Goal: Task Accomplishment & Management: Use online tool/utility

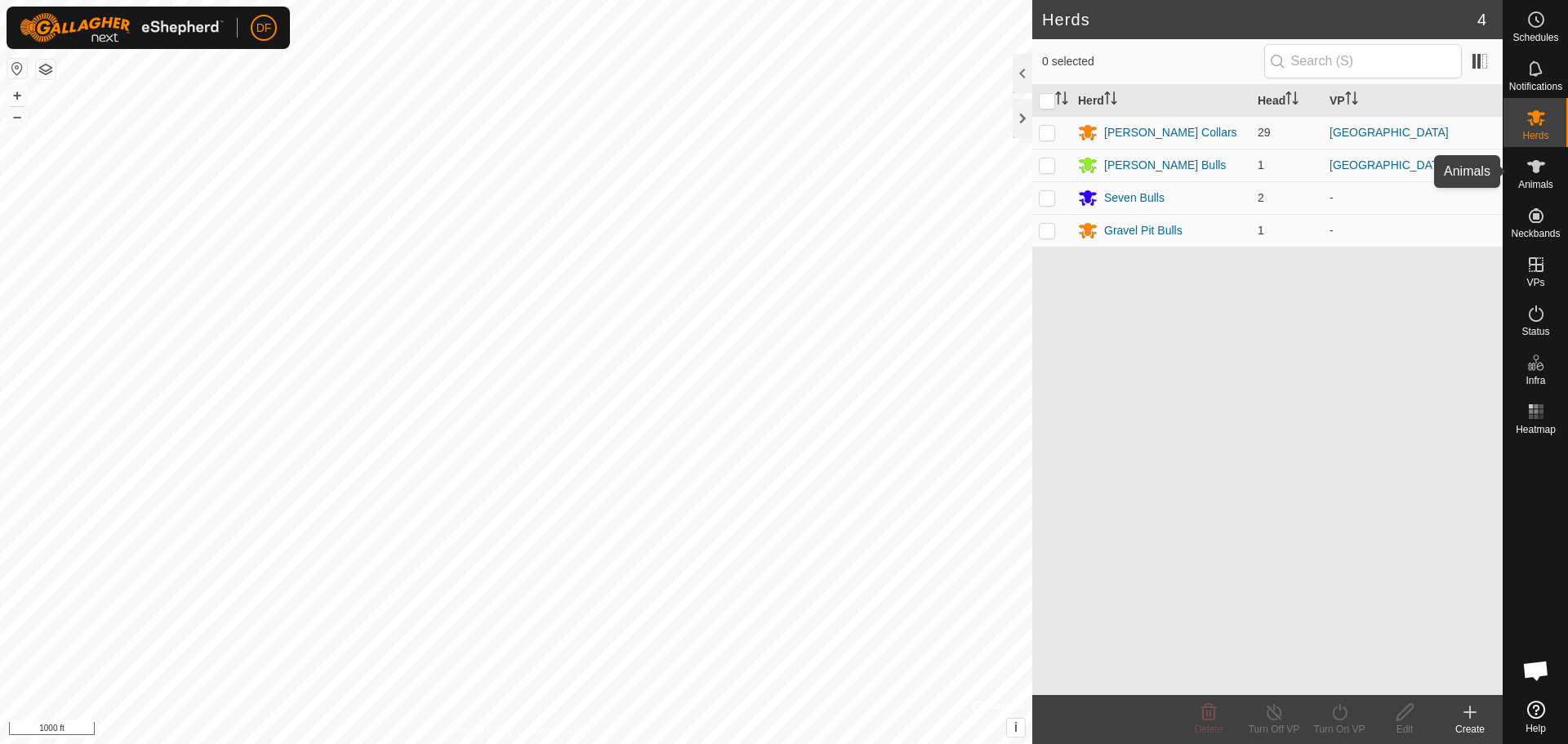
click at [1543, 168] on icon at bounding box center [1536, 166] width 20 height 20
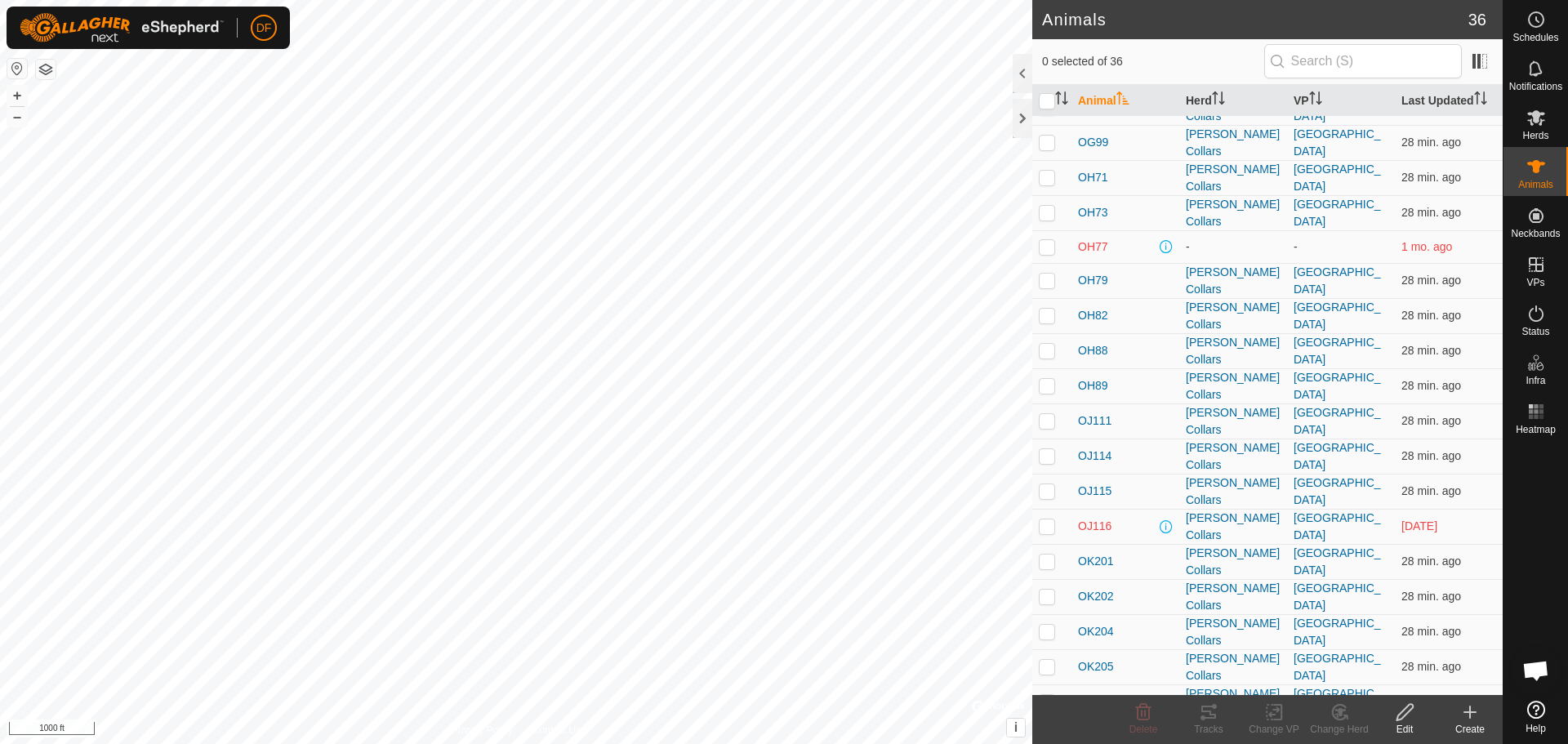
scroll to position [598, 0]
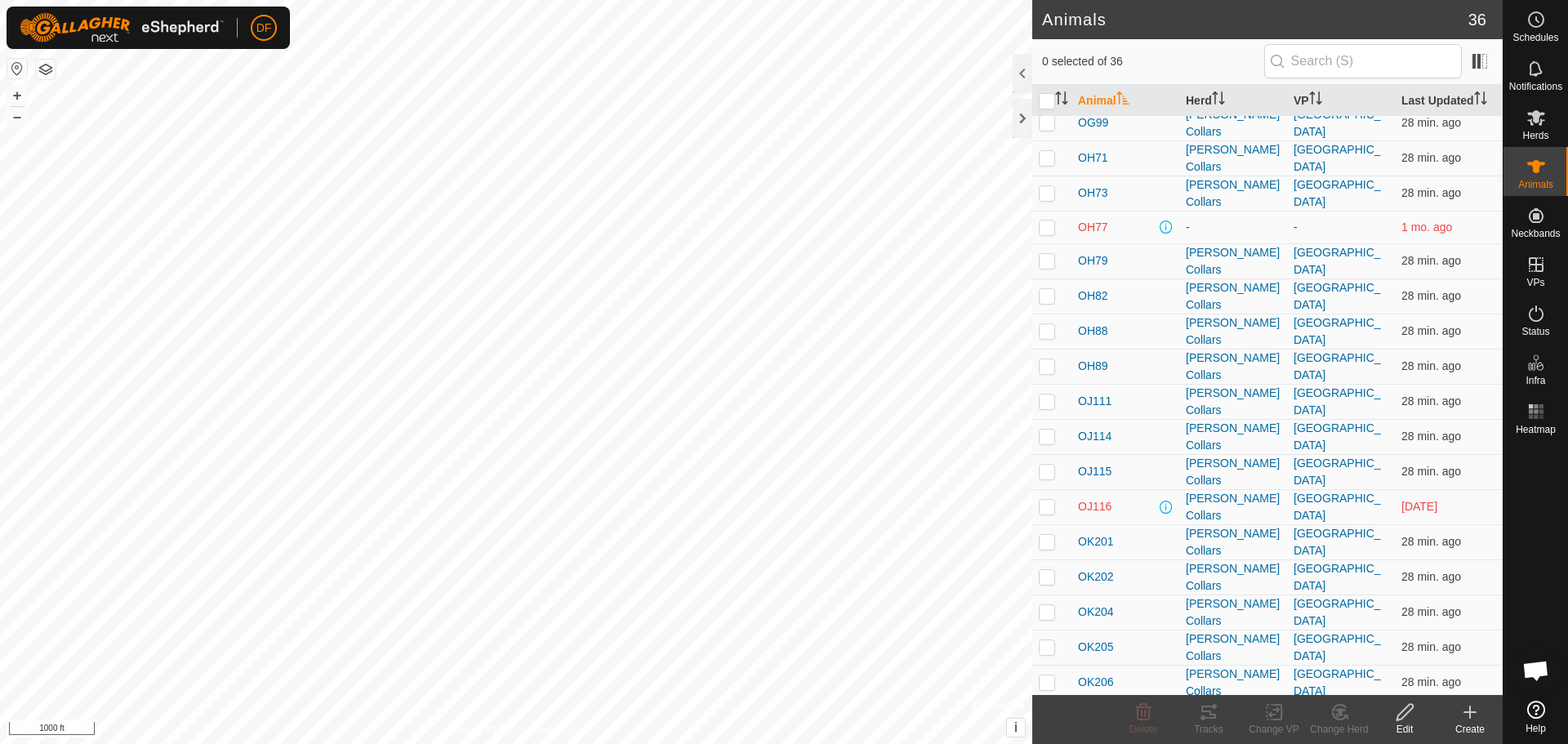
click at [1097, 743] on span "RG8" at bounding box center [1090, 752] width 24 height 17
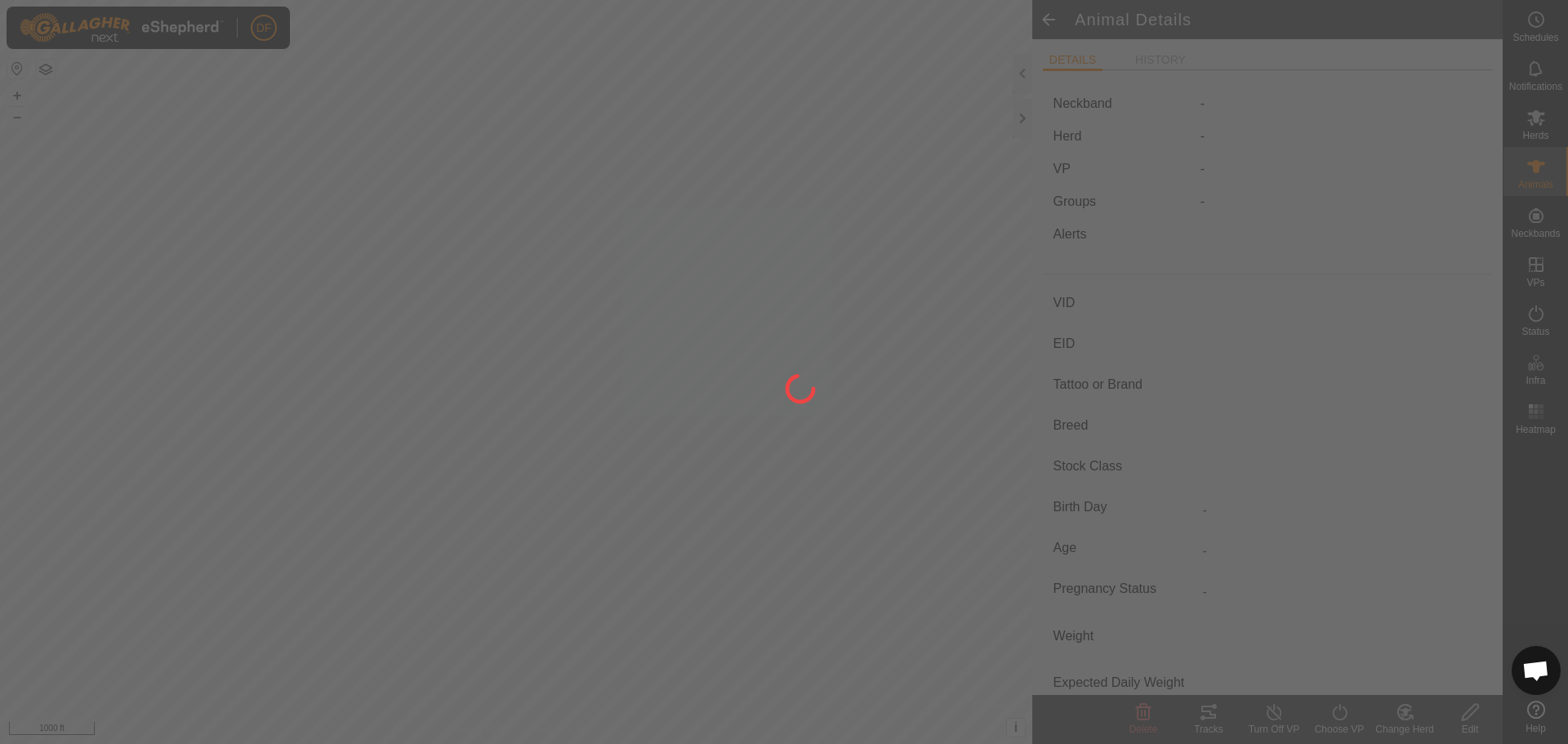
type input "RG8"
type input "-"
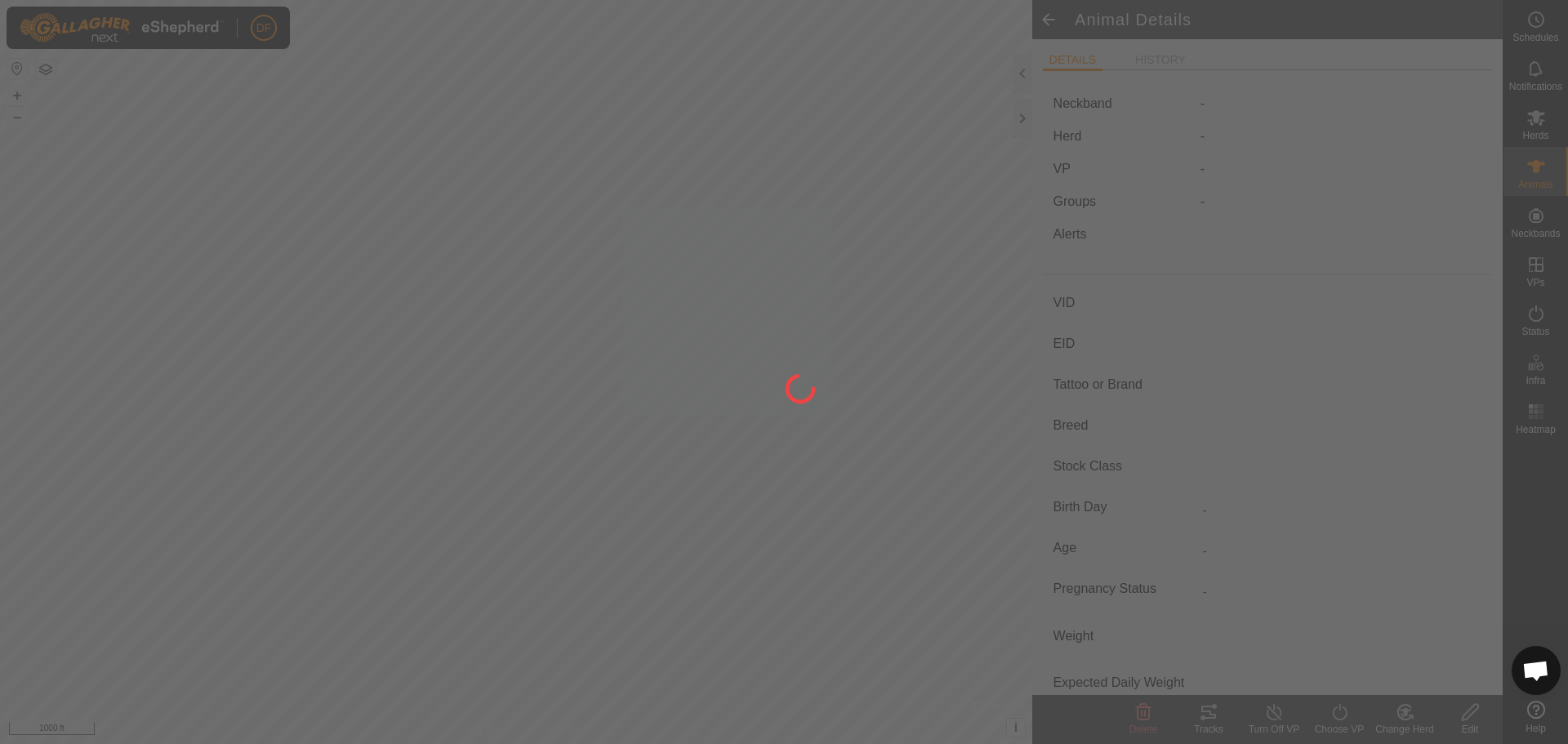
type input "0 kg"
type input "-"
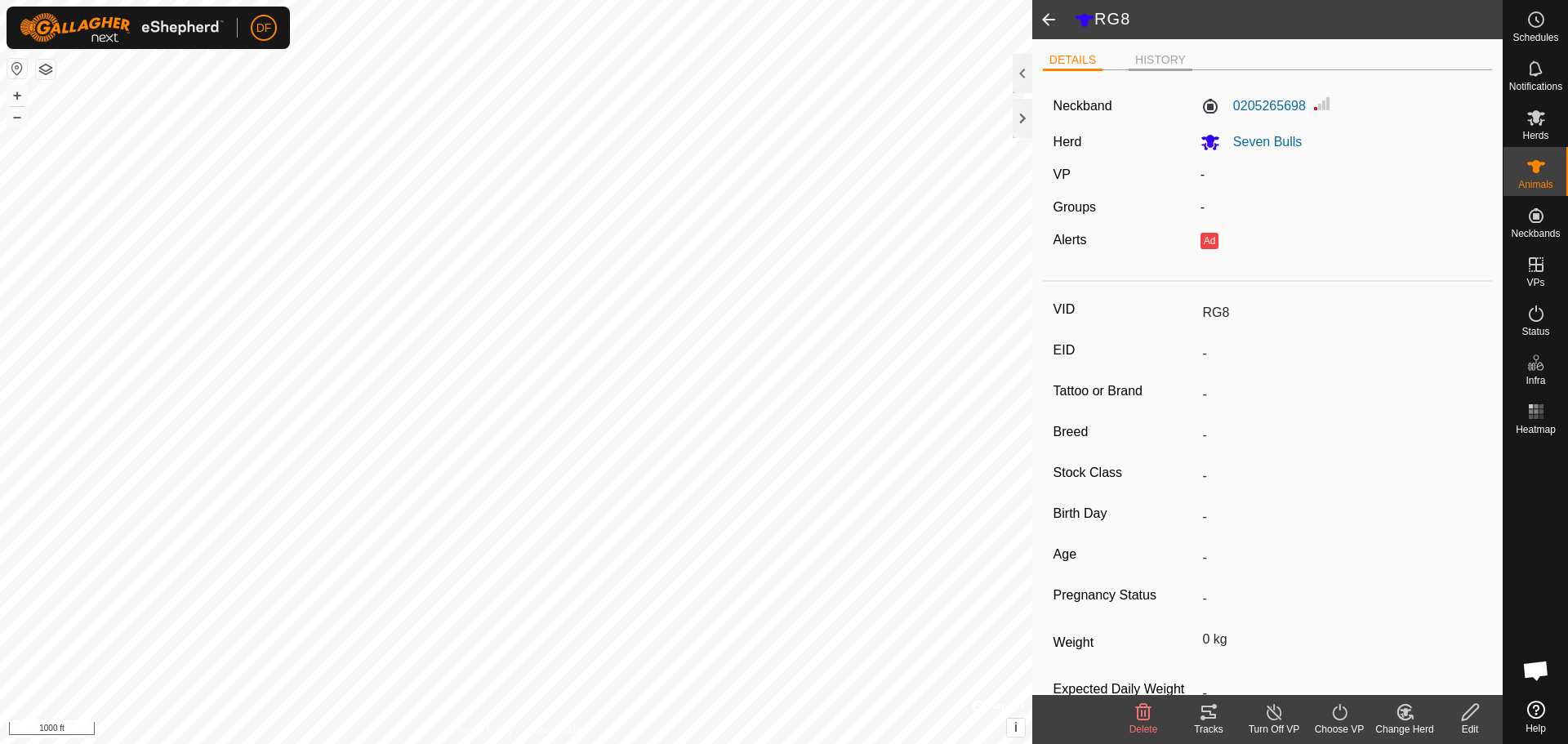
click at [1177, 63] on li "HISTORY" at bounding box center [1160, 61] width 64 height 20
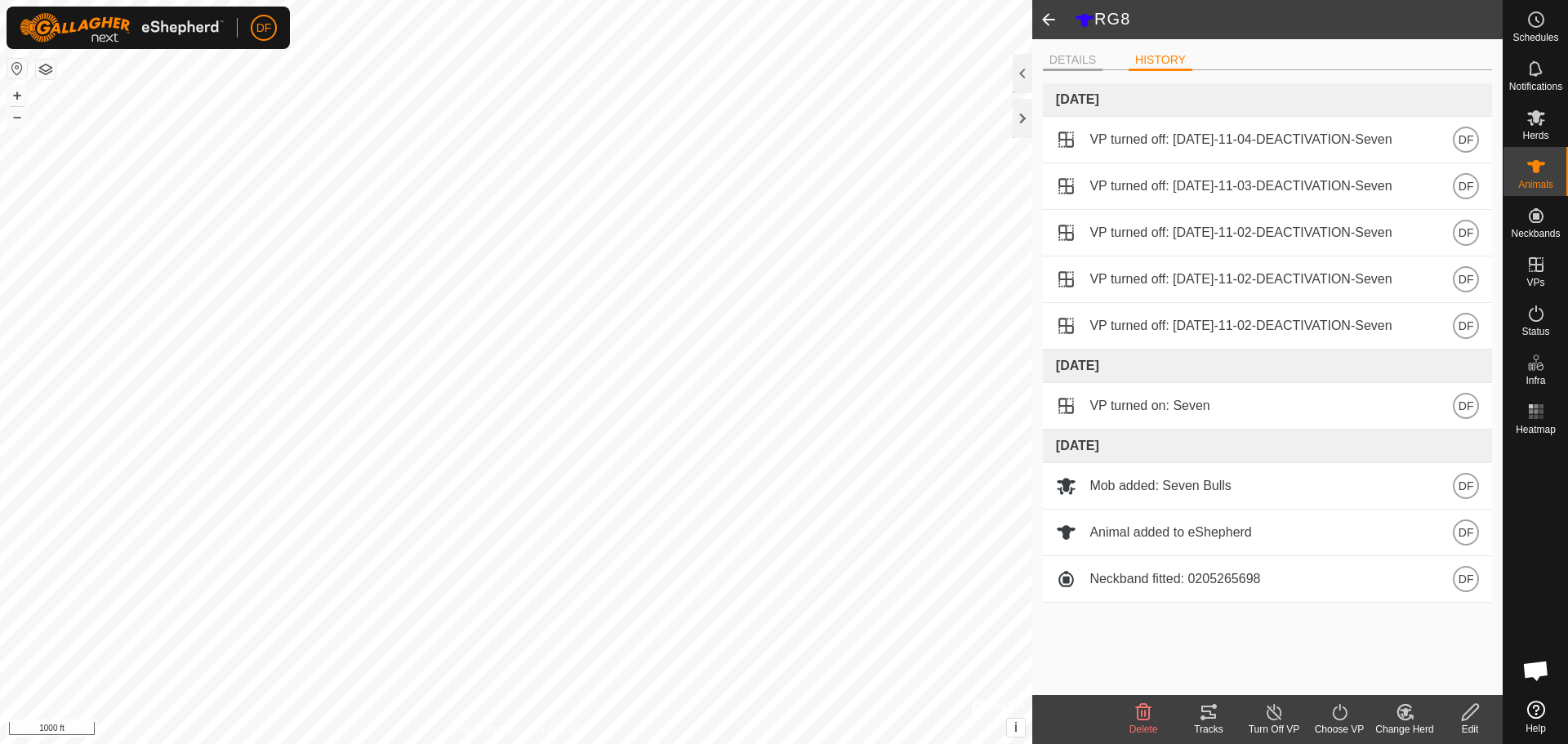
click at [1096, 62] on li "DETAILS" at bounding box center [1073, 61] width 59 height 20
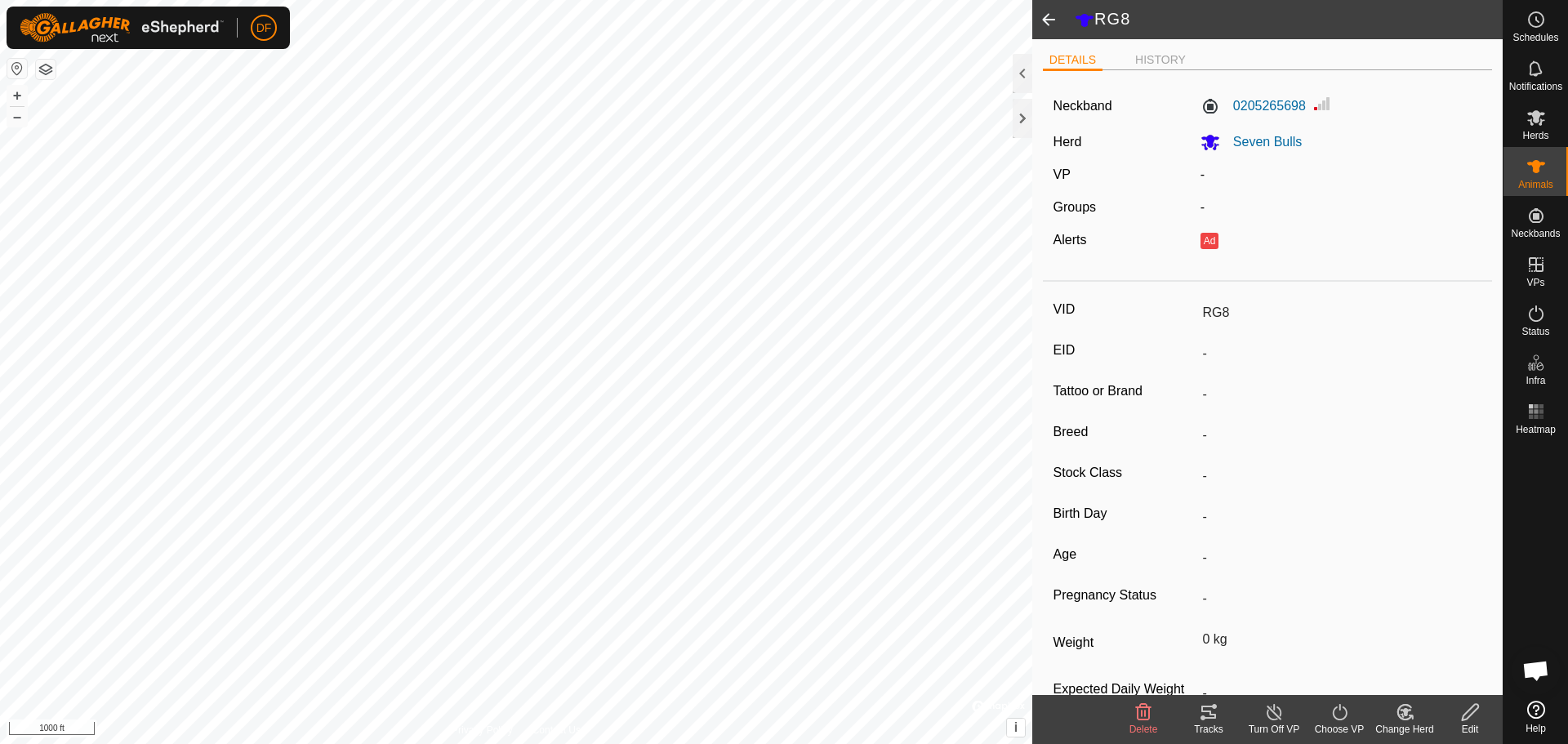
click at [1215, 724] on div "Tracks" at bounding box center [1209, 729] width 65 height 14
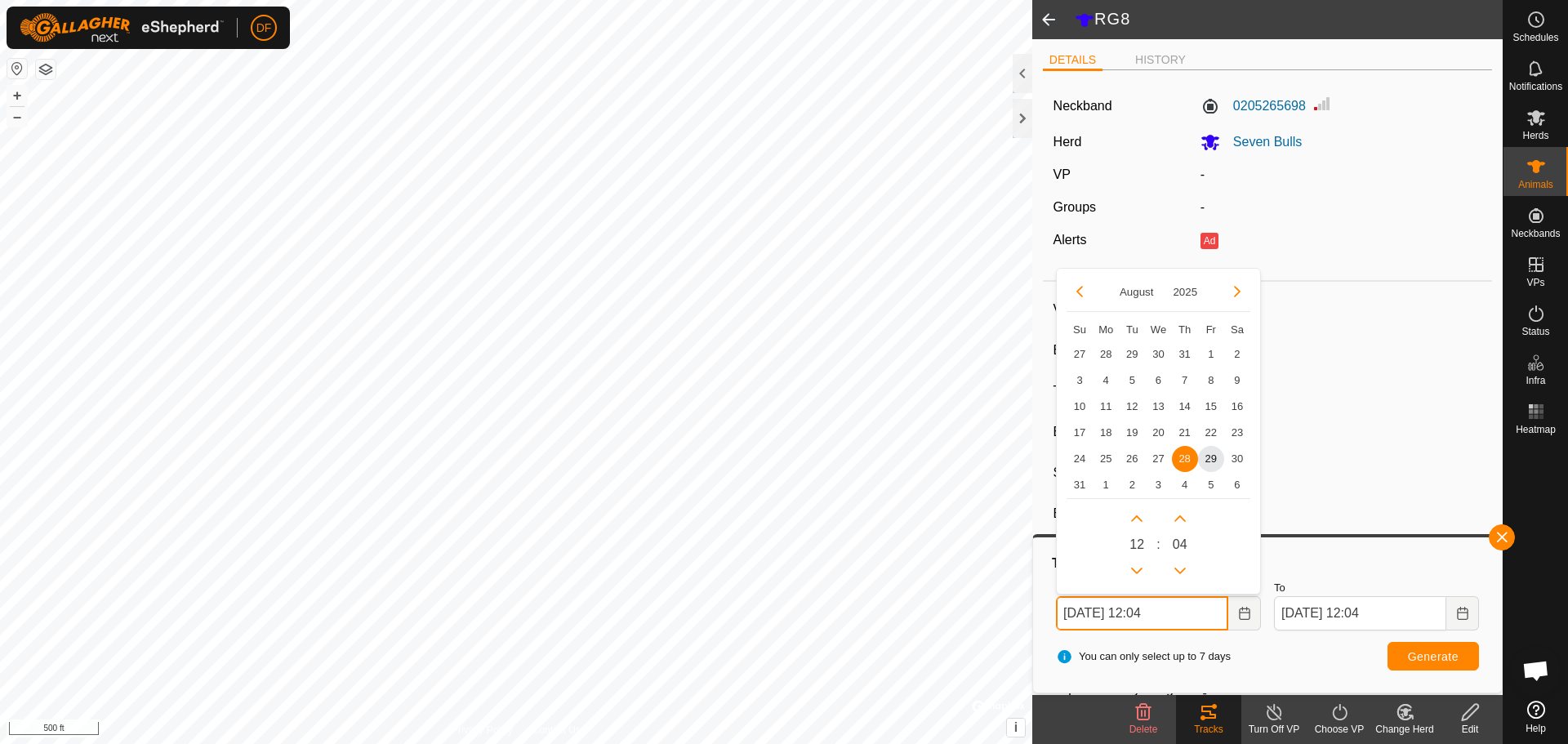
click at [1103, 615] on input "[DATE] 12:04" at bounding box center [1142, 613] width 172 height 34
click at [1216, 430] on span "22" at bounding box center [1211, 431] width 26 height 26
type input "[DATE] 12:04"
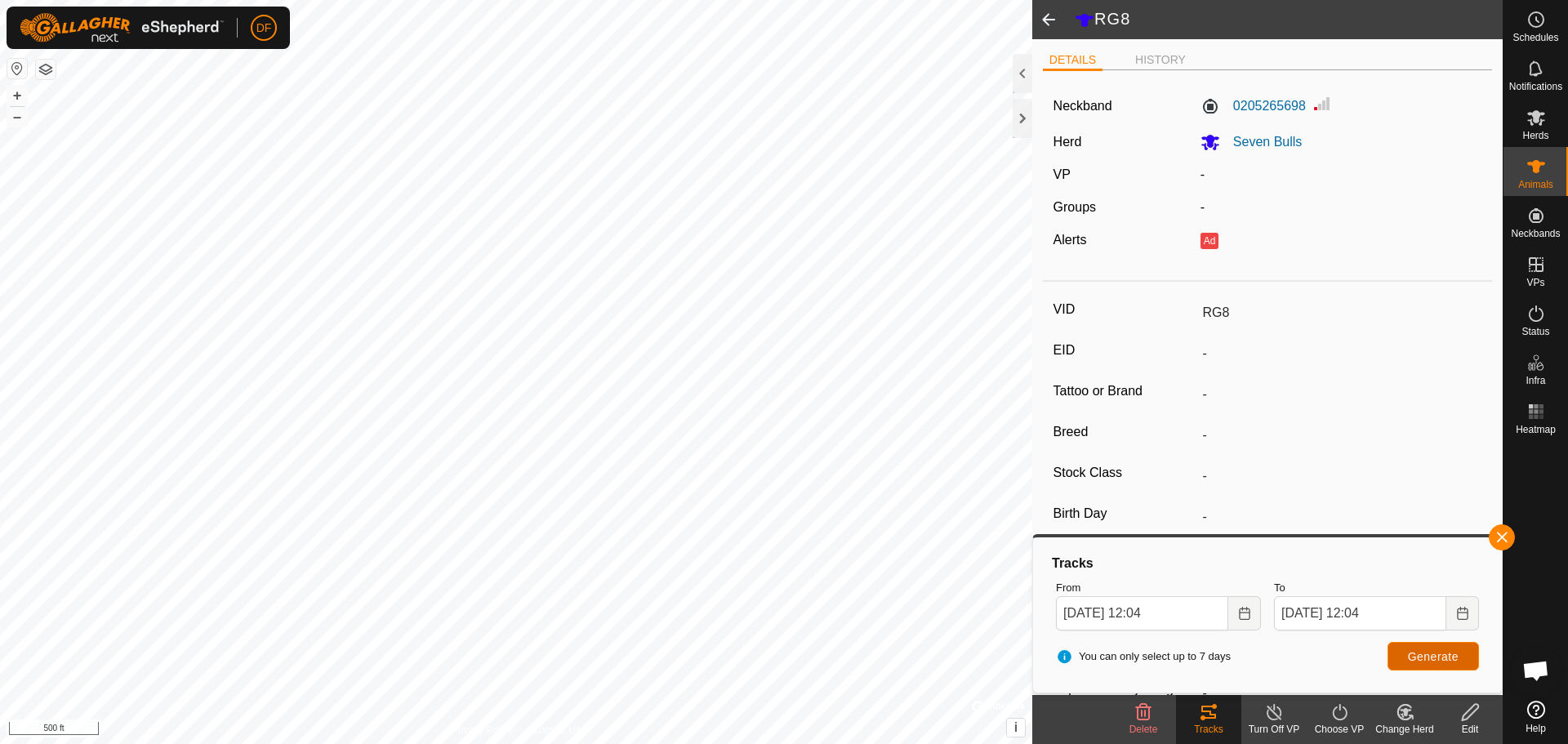
click at [1450, 665] on button "Generate" at bounding box center [1434, 657] width 92 height 29
